Goal: Information Seeking & Learning: Learn about a topic

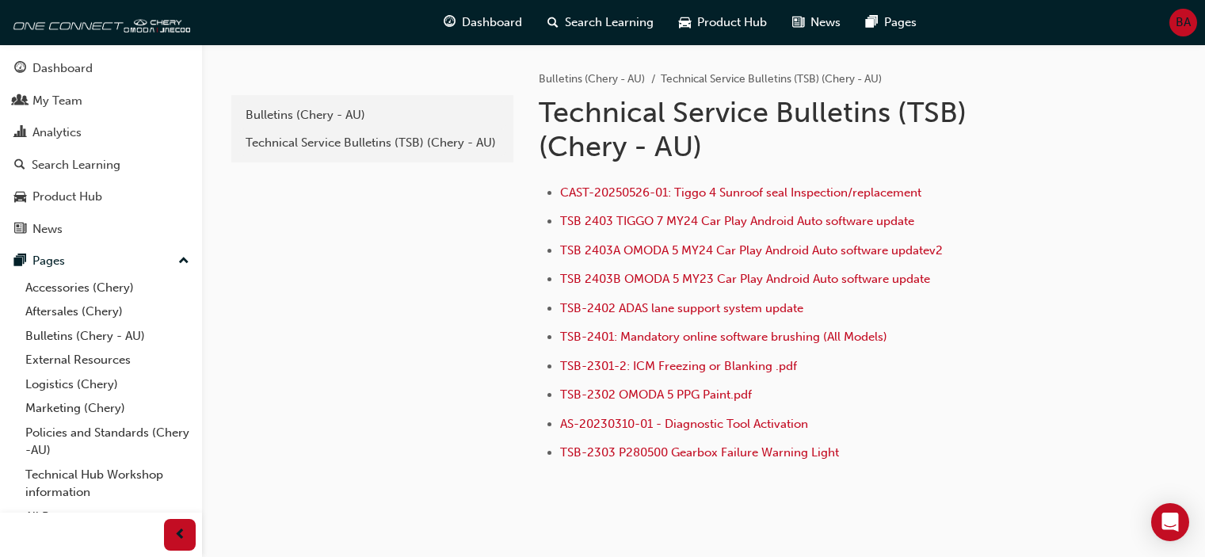
scroll to position [41, 0]
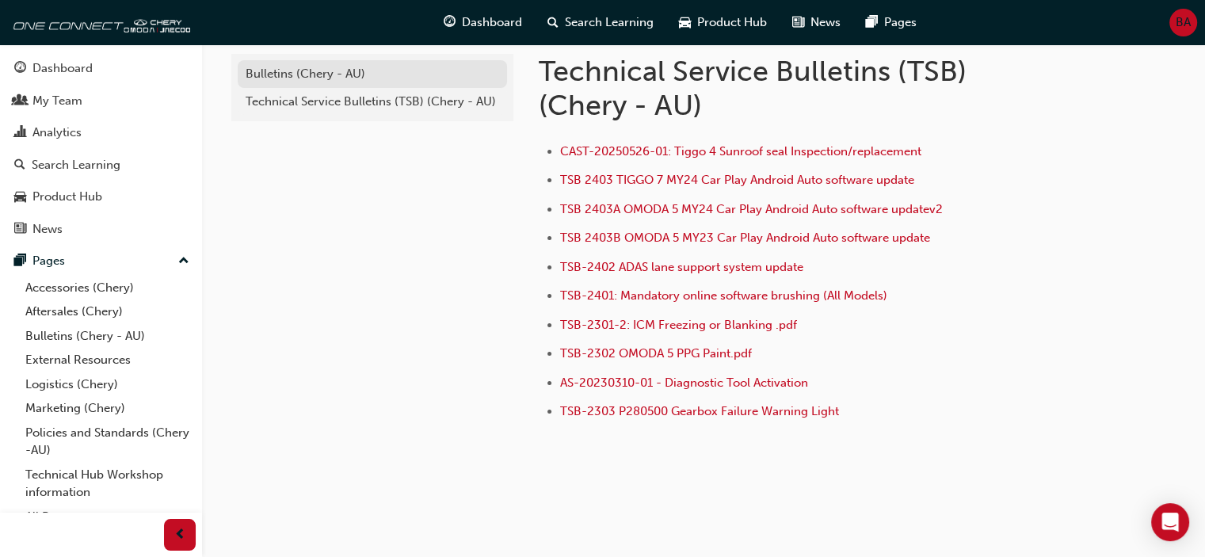
click at [354, 78] on div "Bulletins (Chery - AU)" at bounding box center [373, 74] width 254 height 18
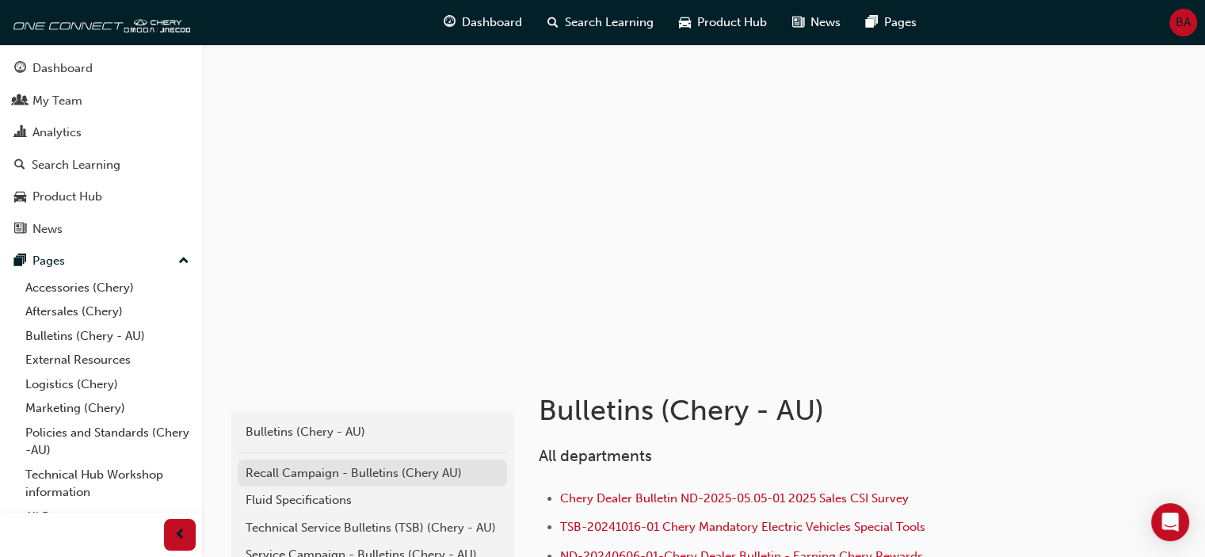
scroll to position [48, 0]
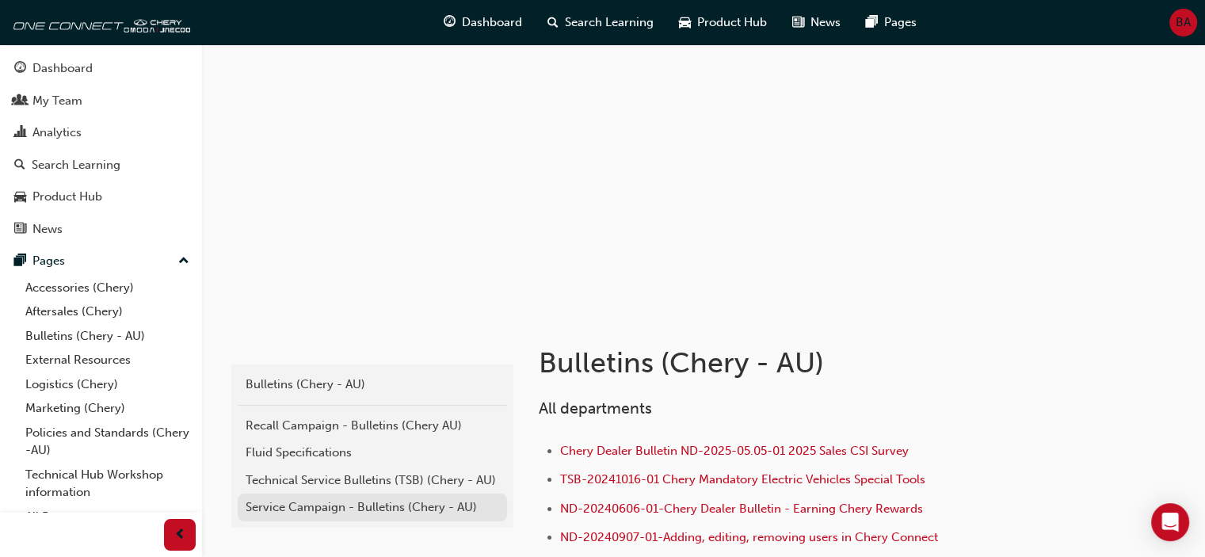
click at [362, 500] on div "Service Campaign - Bulletins (Chery - AU)" at bounding box center [373, 507] width 254 height 18
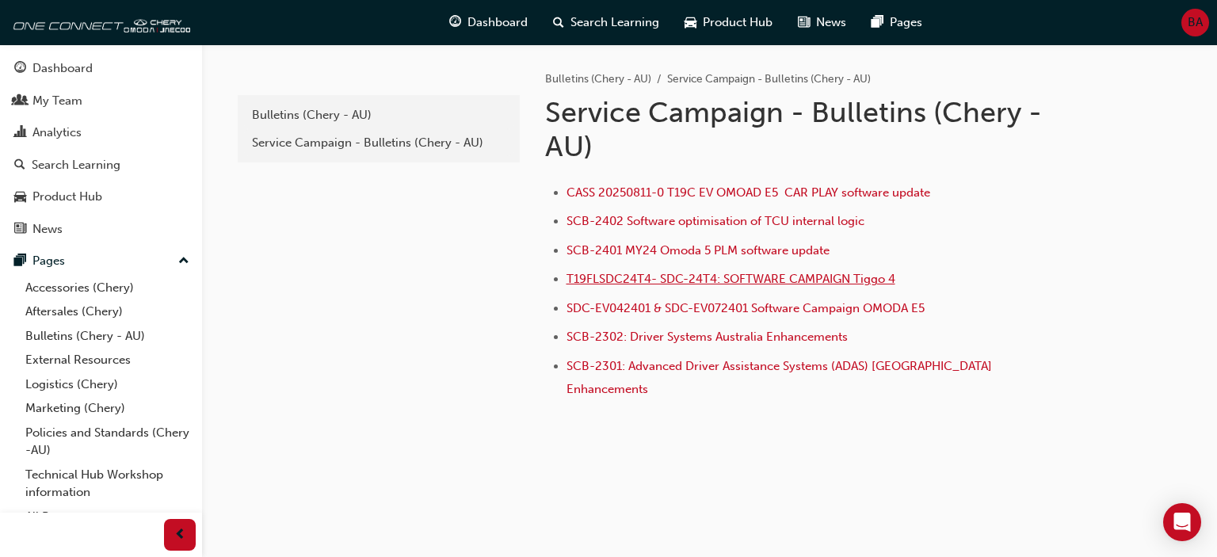
click at [659, 275] on span "T19FLSDC24T4- SDC-24T4: SOFTWARE CAMPAIGN Tiggo 4" at bounding box center [730, 279] width 329 height 14
